Goal: Communication & Community: Ask a question

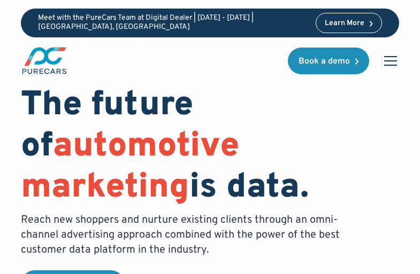
scroll to position [5322, 0]
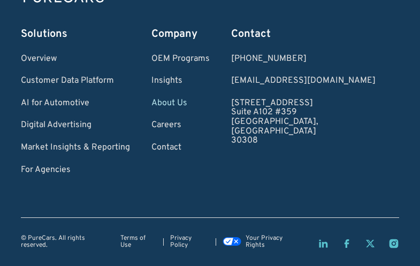
scroll to position [720832, 0]
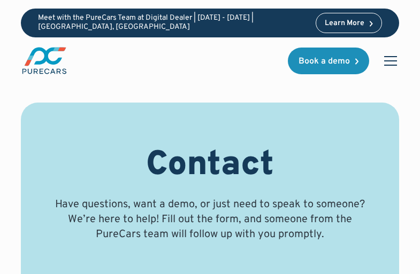
scroll to position [936, 0]
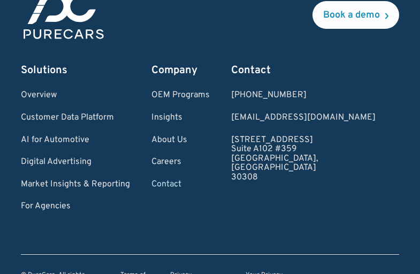
type textarea "Hi, My name is [PERSON_NAME], and I’m the CEO at Digital Octane. We help ensure…"
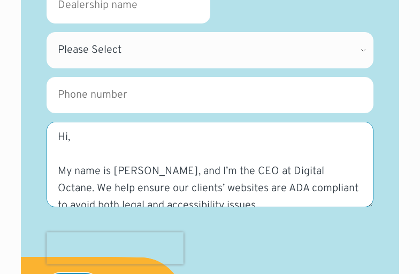
scroll to position [468, 0]
